Goal: Task Accomplishment & Management: Complete application form

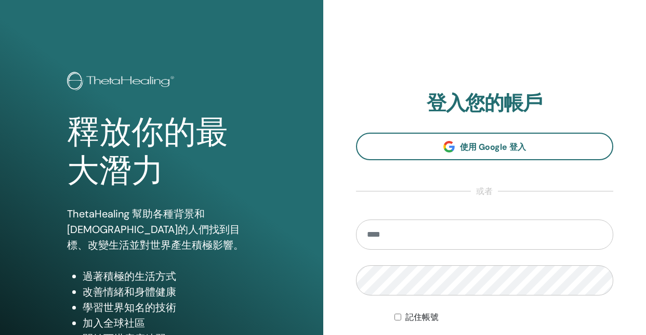
click at [492, 237] on input "email" at bounding box center [485, 234] width 258 height 30
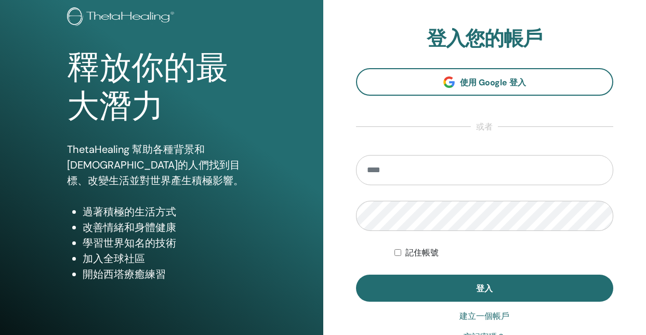
scroll to position [81, 0]
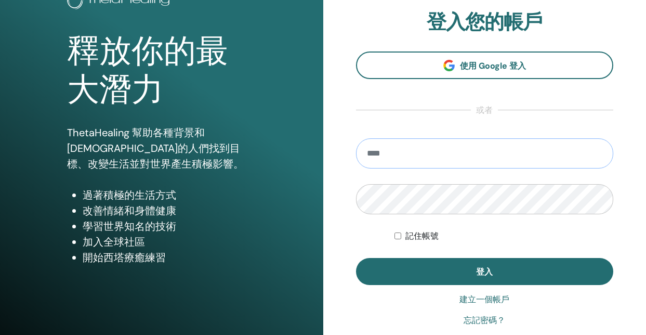
type input "**********"
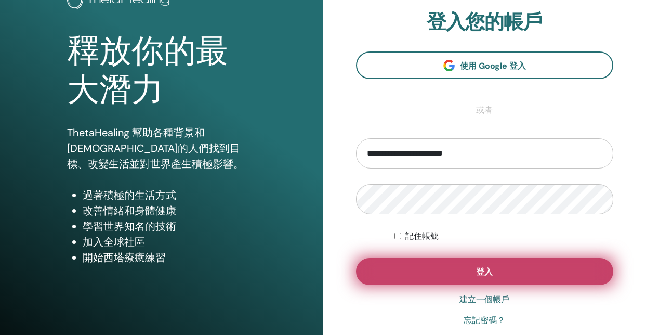
click at [441, 271] on button "登入" at bounding box center [485, 271] width 258 height 27
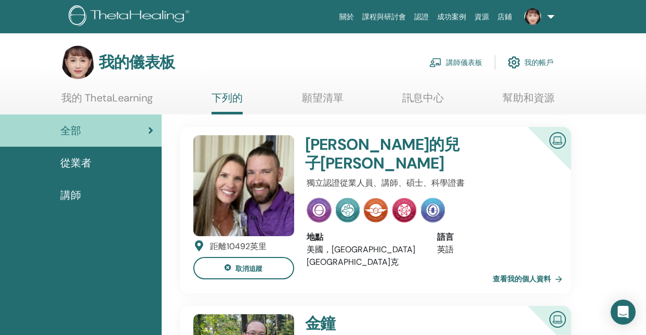
click at [464, 61] on font "講師儀表板" at bounding box center [464, 62] width 36 height 9
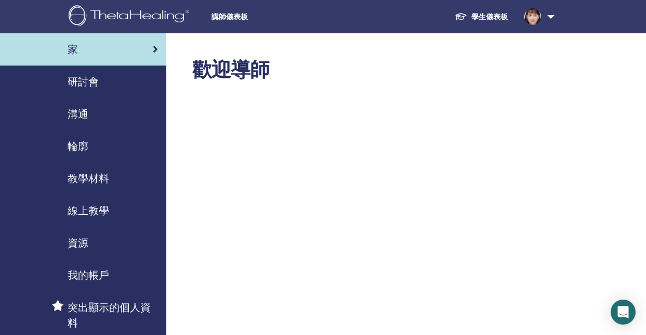
click at [84, 210] on font "線上教學" at bounding box center [89, 211] width 42 height 14
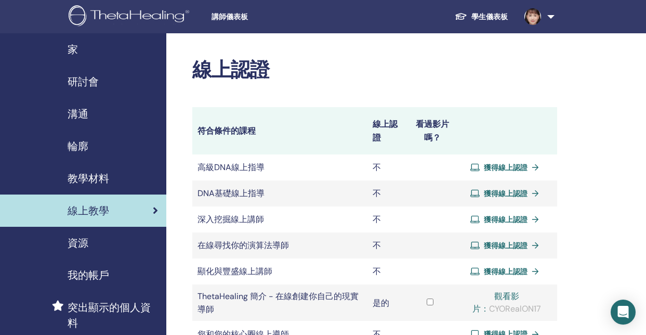
click at [80, 179] on font "教學材料" at bounding box center [89, 178] width 42 height 14
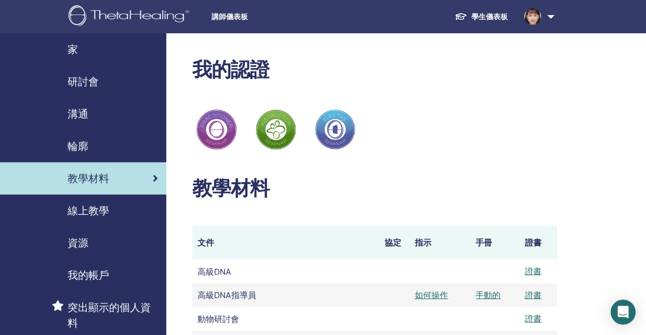
click at [85, 79] on font "研討會" at bounding box center [83, 82] width 31 height 14
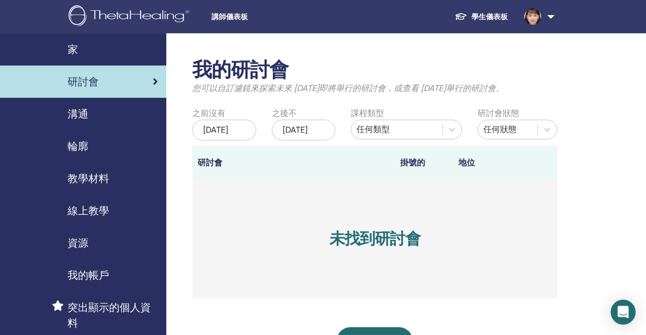
click at [227, 135] on font "2025年5月25日" at bounding box center [215, 129] width 25 height 11
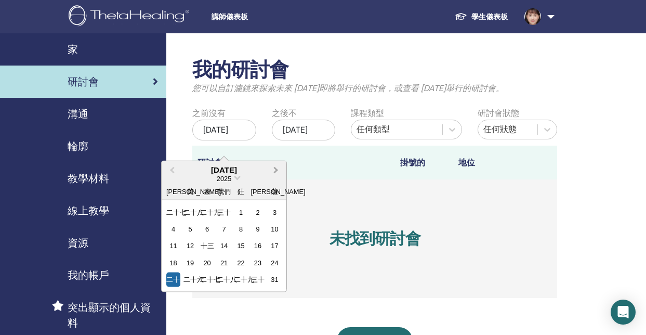
click at [278, 169] on button "下個月" at bounding box center [277, 170] width 17 height 17
click at [276, 169] on span "下個月" at bounding box center [276, 169] width 0 height 11
click at [191, 297] on div "1" at bounding box center [190, 296] width 14 height 14
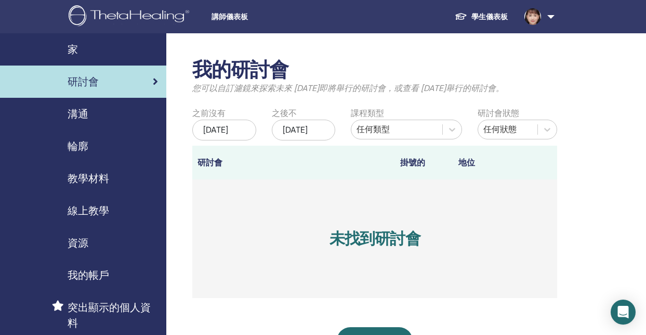
click at [301, 135] on font "2025年11月25日" at bounding box center [295, 129] width 25 height 11
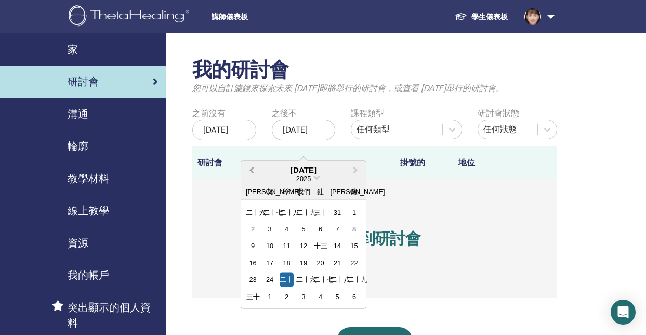
click at [251, 171] on span "上個月" at bounding box center [251, 169] width 0 height 11
click at [285, 213] on div "2" at bounding box center [287, 212] width 14 height 14
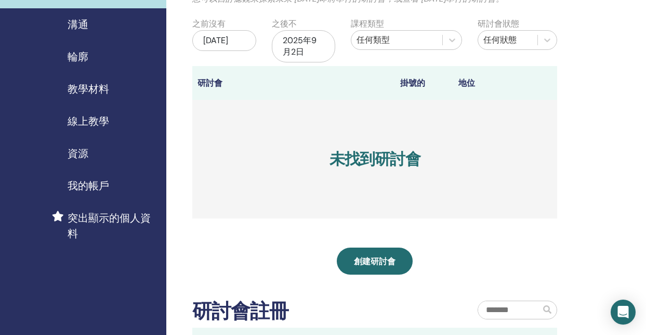
scroll to position [96, 0]
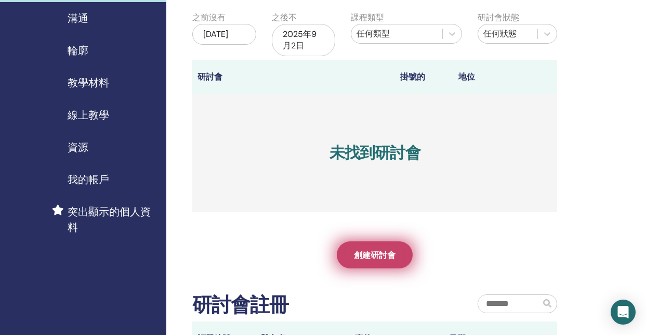
click at [384, 261] on link "創建研討會" at bounding box center [375, 254] width 76 height 27
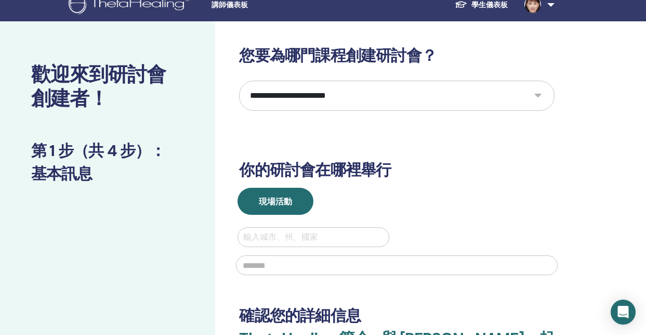
scroll to position [17, 0]
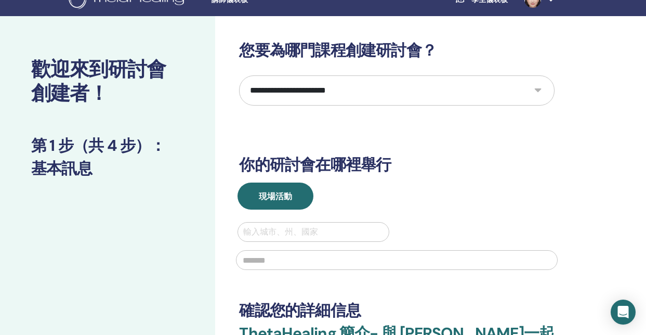
click at [535, 91] on select "**********" at bounding box center [396, 90] width 315 height 30
select select "****"
click at [239, 75] on select "**********" at bounding box center [396, 90] width 315 height 30
click at [314, 225] on div at bounding box center [313, 231] width 140 height 15
click at [317, 229] on div at bounding box center [313, 231] width 140 height 15
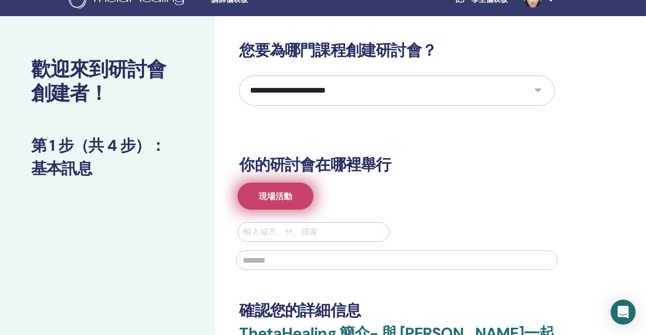
click at [291, 200] on font "現場活動" at bounding box center [275, 196] width 33 height 11
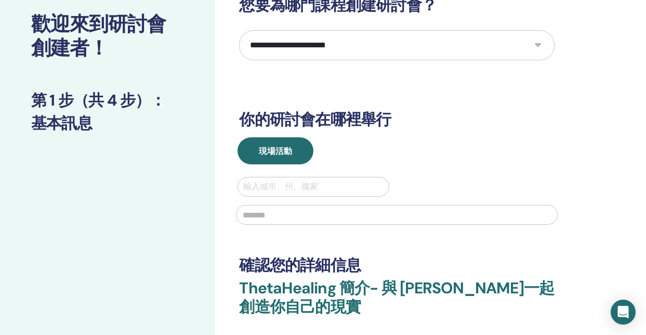
scroll to position [63, 0]
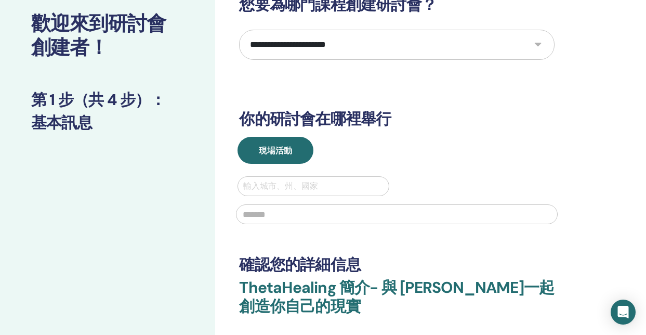
click at [350, 187] on div at bounding box center [313, 186] width 140 height 15
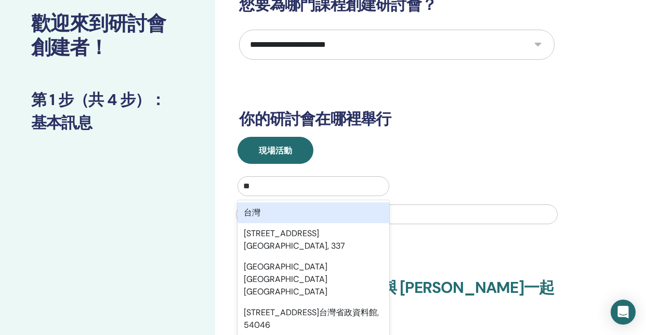
type input "**"
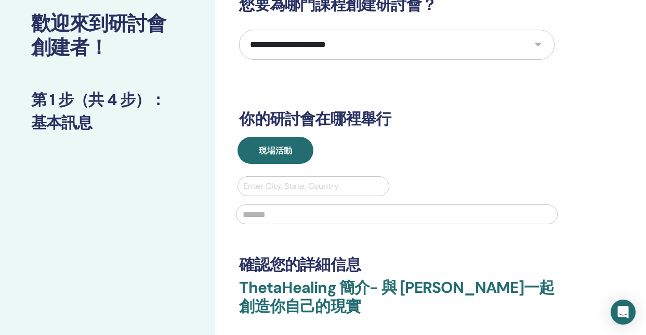
click at [454, 179] on div "Enter City, State, Country" at bounding box center [397, 203] width 334 height 54
click at [407, 215] on input "text" at bounding box center [397, 214] width 322 height 20
type input "**********"
type input "***"
type input "**********"
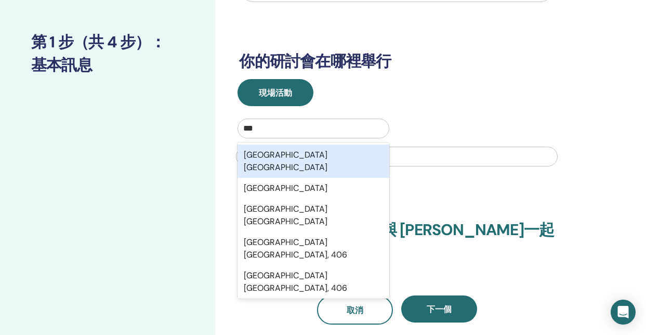
scroll to position [120, 0]
click at [465, 193] on div "**********" at bounding box center [396, 131] width 315 height 387
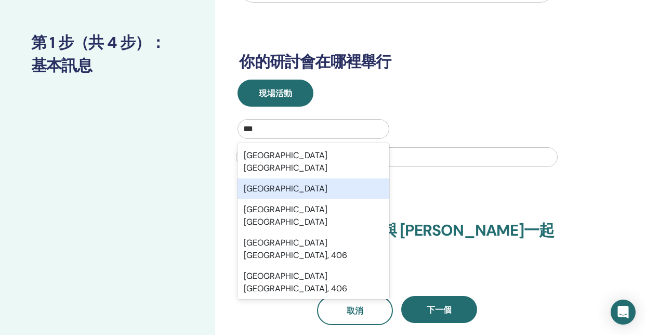
click at [284, 178] on div "臺中市" at bounding box center [312, 188] width 151 height 21
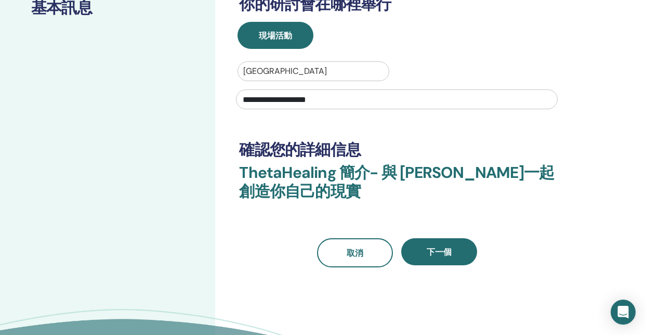
scroll to position [180, 0]
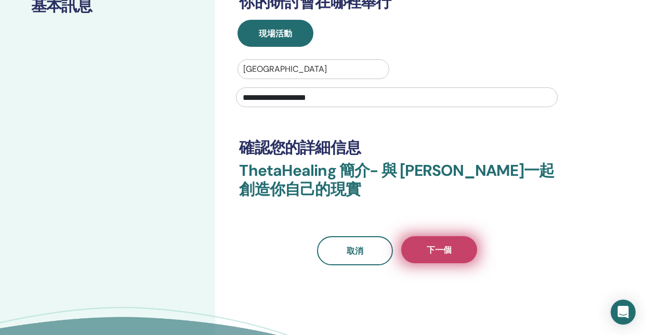
click at [458, 248] on button "下一個" at bounding box center [439, 249] width 76 height 27
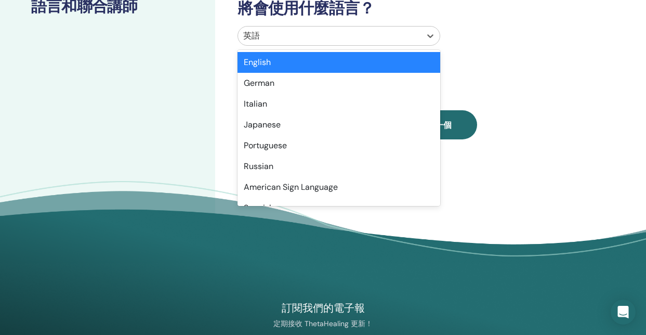
click at [363, 39] on div at bounding box center [329, 36] width 172 height 15
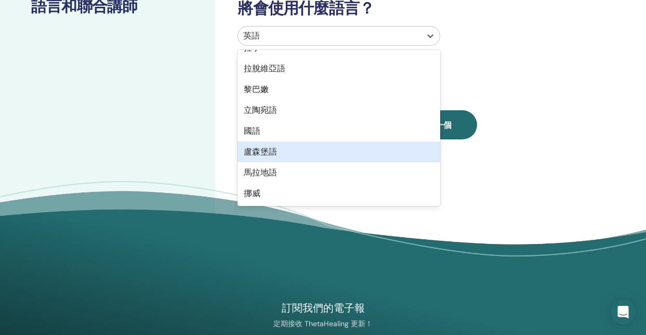
scroll to position [562, 0]
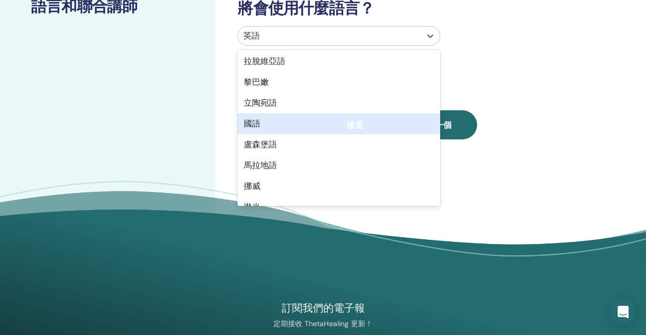
click at [333, 124] on div "國語" at bounding box center [338, 123] width 202 height 21
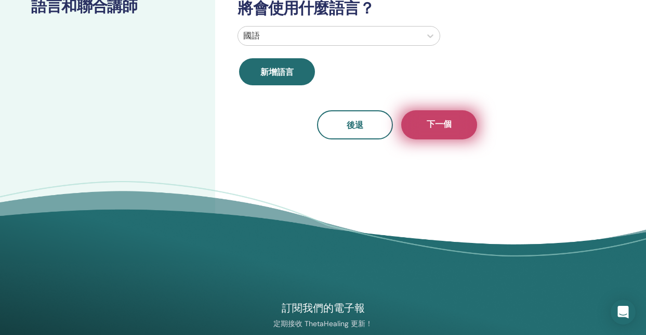
click at [445, 132] on button "下一個" at bounding box center [439, 124] width 76 height 29
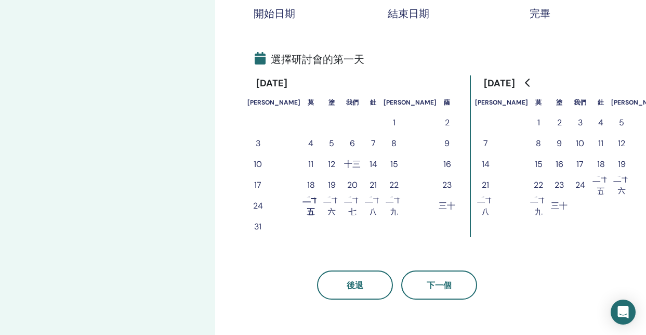
scroll to position [207, 0]
click at [287, 84] on font "2025年8月" at bounding box center [271, 83] width 31 height 12
click at [528, 123] on button "1" at bounding box center [538, 123] width 21 height 21
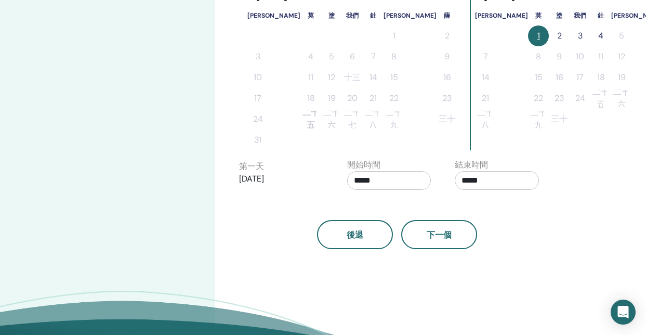
scroll to position [302, 0]
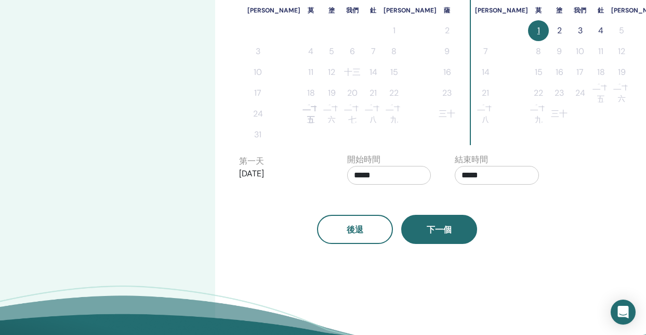
click at [427, 228] on font "下一個" at bounding box center [439, 229] width 25 height 11
click at [460, 237] on button "下一個" at bounding box center [439, 229] width 76 height 29
click at [557, 32] on font "2" at bounding box center [559, 30] width 5 height 11
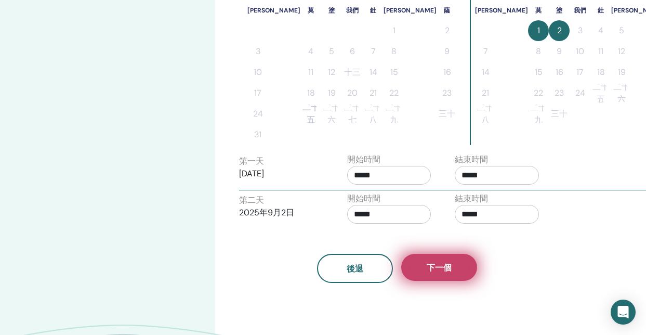
click at [451, 270] on button "下一個" at bounding box center [439, 267] width 76 height 27
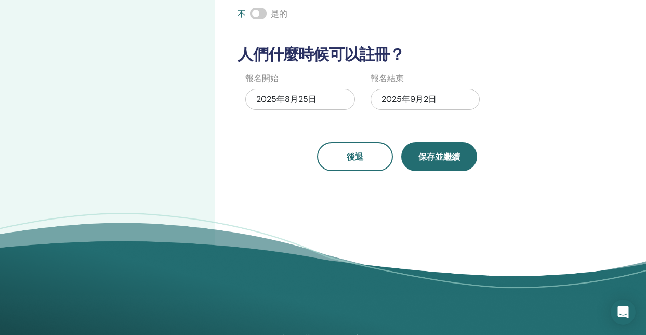
click at [450, 154] on font "保存並繼續" at bounding box center [439, 156] width 42 height 11
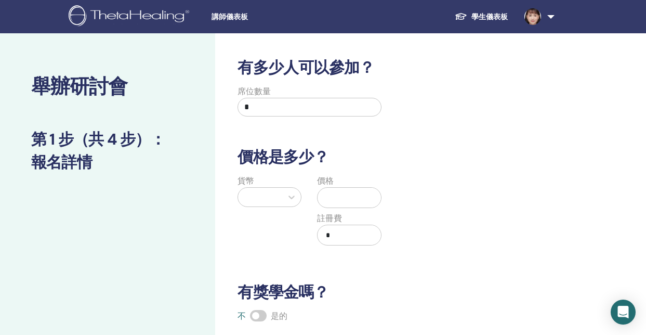
scroll to position [28, 0]
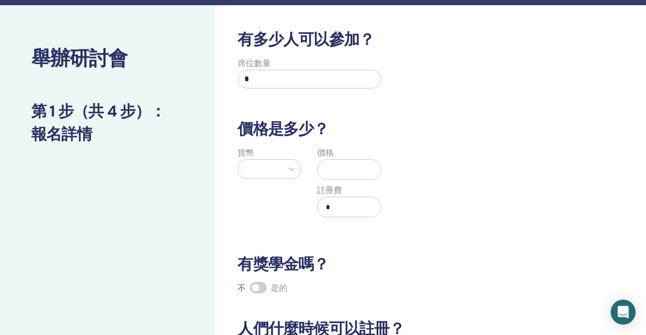
click at [268, 83] on input "*" at bounding box center [308, 79] width 143 height 19
type input "*"
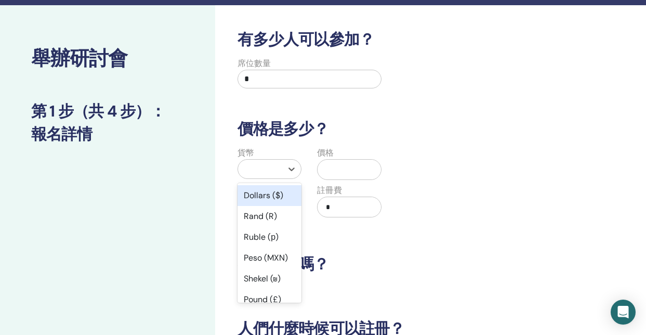
click at [280, 170] on div at bounding box center [260, 169] width 44 height 19
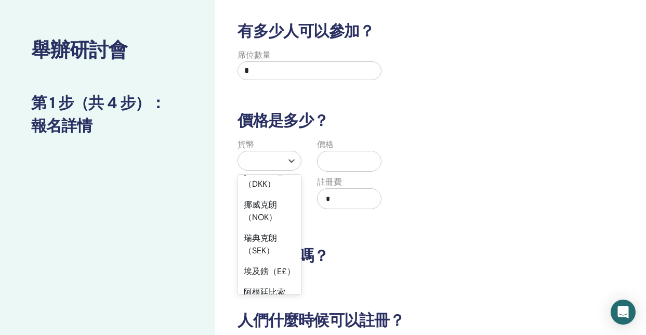
scroll to position [1142, 0]
click at [267, 319] on font "新台幣（TWD）" at bounding box center [261, 330] width 35 height 23
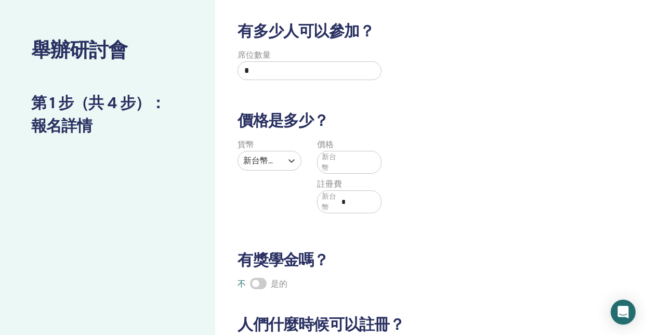
click at [336, 161] on font "新台幣" at bounding box center [329, 161] width 15 height 19
click at [341, 162] on input "text" at bounding box center [359, 162] width 44 height 20
click at [341, 163] on input "text" at bounding box center [359, 162] width 44 height 20
type input "*****"
click at [350, 208] on input "*" at bounding box center [359, 202] width 44 height 20
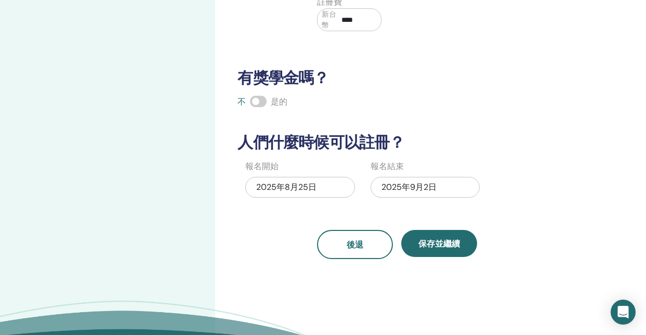
scroll to position [222, 0]
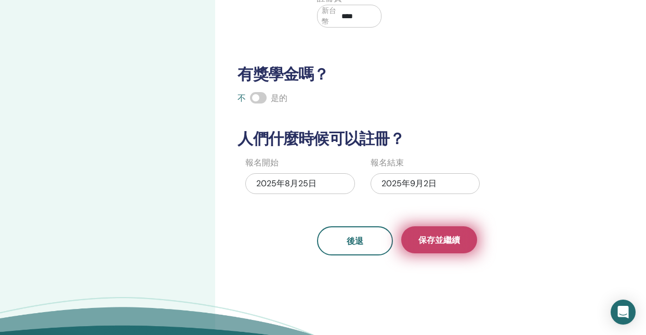
type input "****"
click at [432, 238] on font "保存並繼續" at bounding box center [439, 239] width 42 height 11
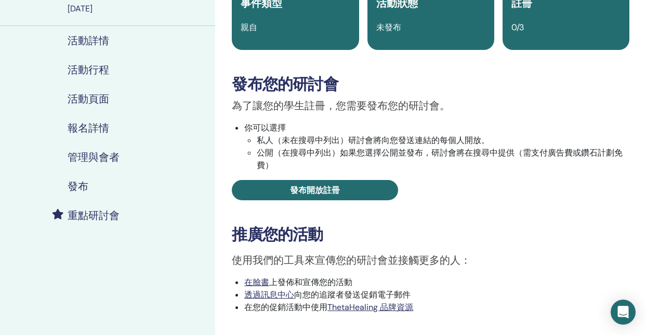
scroll to position [87, 0]
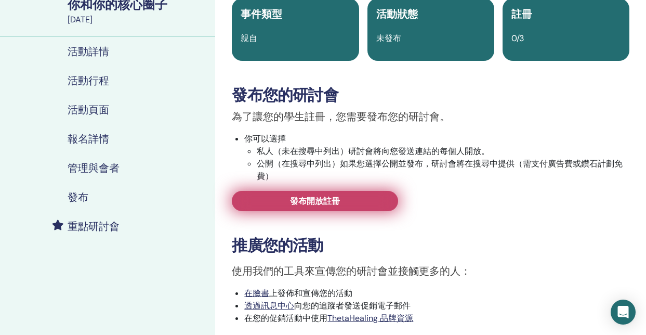
click at [298, 207] on link "發布開放註冊" at bounding box center [315, 201] width 166 height 20
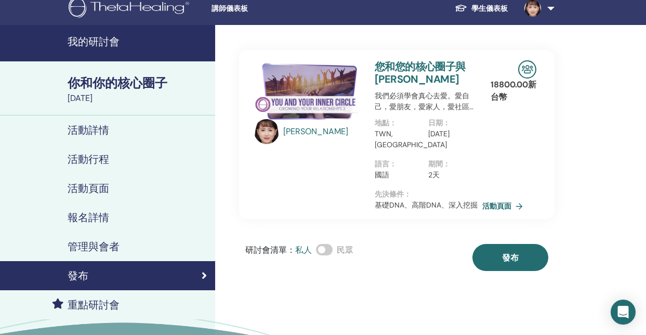
scroll to position [7, 0]
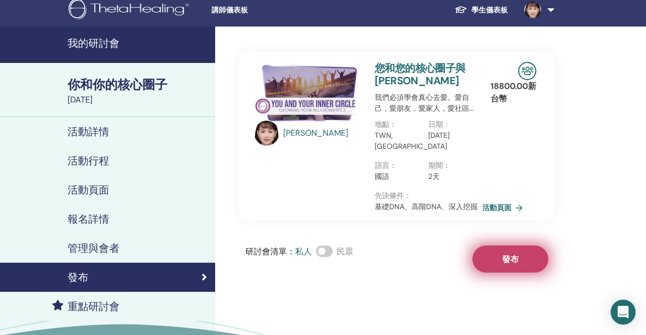
click at [527, 260] on button "發布" at bounding box center [510, 258] width 76 height 27
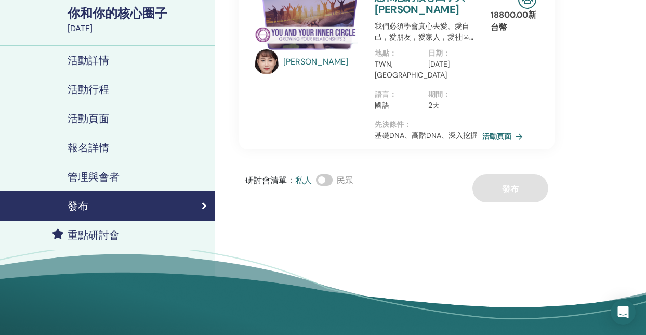
scroll to position [0, 0]
